Goal: Task Accomplishment & Management: Manage account settings

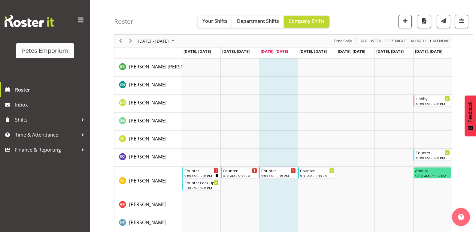
scroll to position [120, 0]
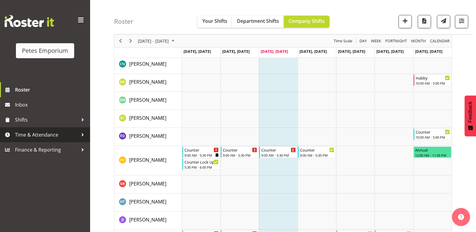
click at [54, 132] on span "Time & Attendance" at bounding box center [46, 134] width 63 height 9
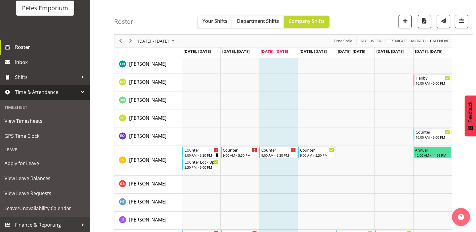
scroll to position [43, 0]
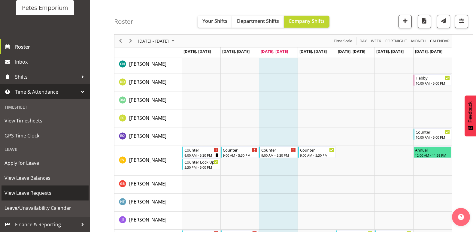
click at [48, 191] on span "View Leave Requests" at bounding box center [45, 192] width 81 height 9
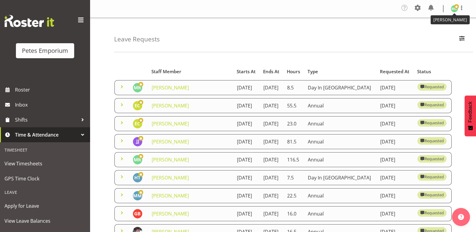
click at [454, 8] on img at bounding box center [454, 8] width 7 height 7
click at [430, 34] on link "Log Out" at bounding box center [436, 33] width 58 height 11
